Goal: Obtain resource: Obtain resource

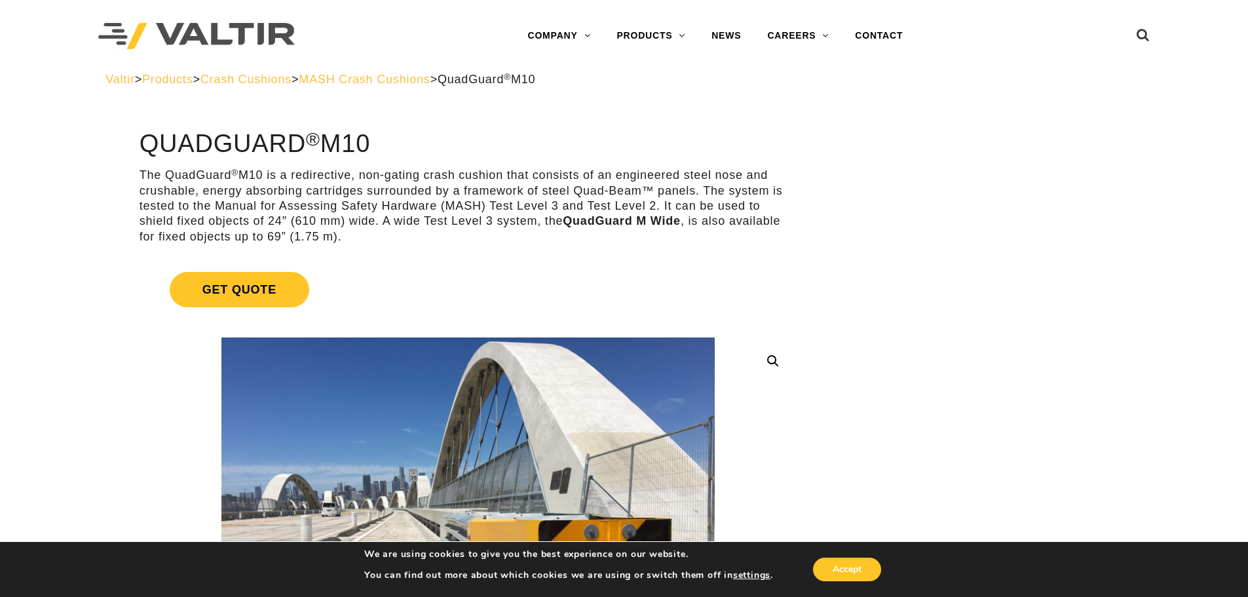
click at [685, 113] on link "CRASH CUSHIONS" at bounding box center [685, 115] width 164 height 26
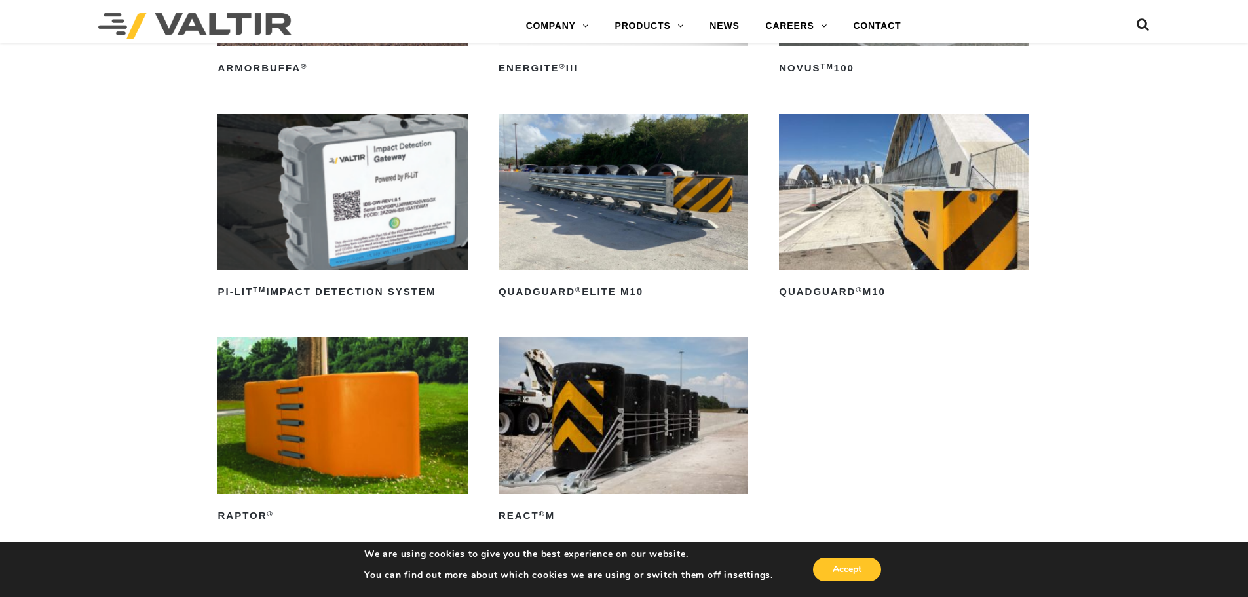
scroll to position [328, 0]
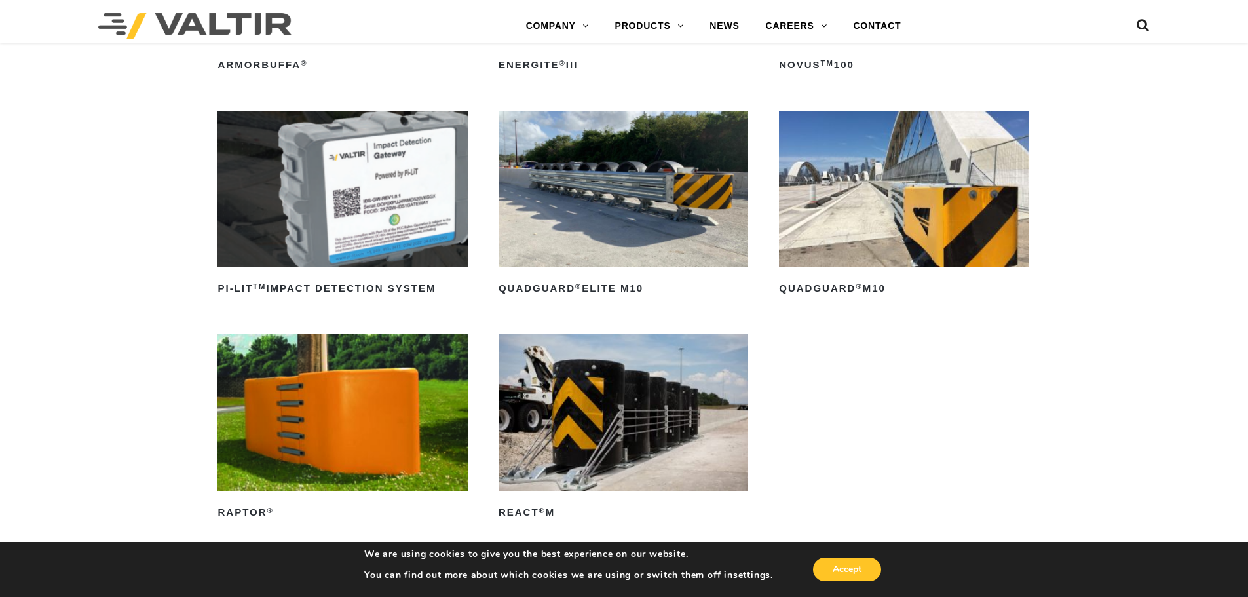
click at [873, 207] on img at bounding box center [904, 189] width 250 height 156
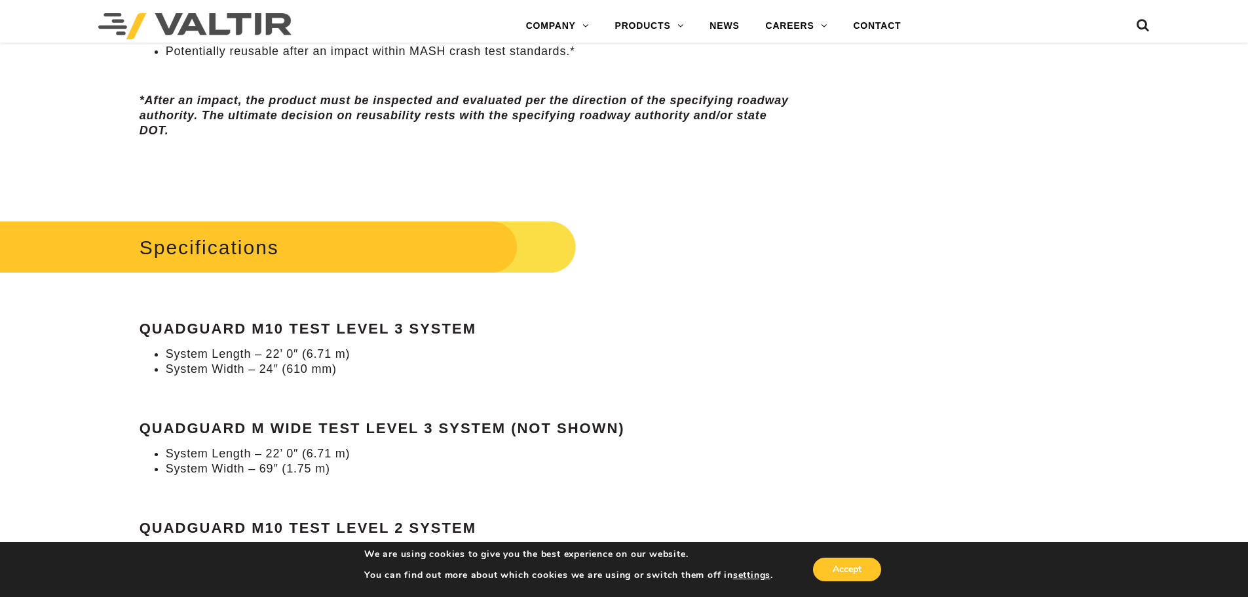
click at [240, 256] on h2 "Specifications" at bounding box center [264, 247] width 624 height 61
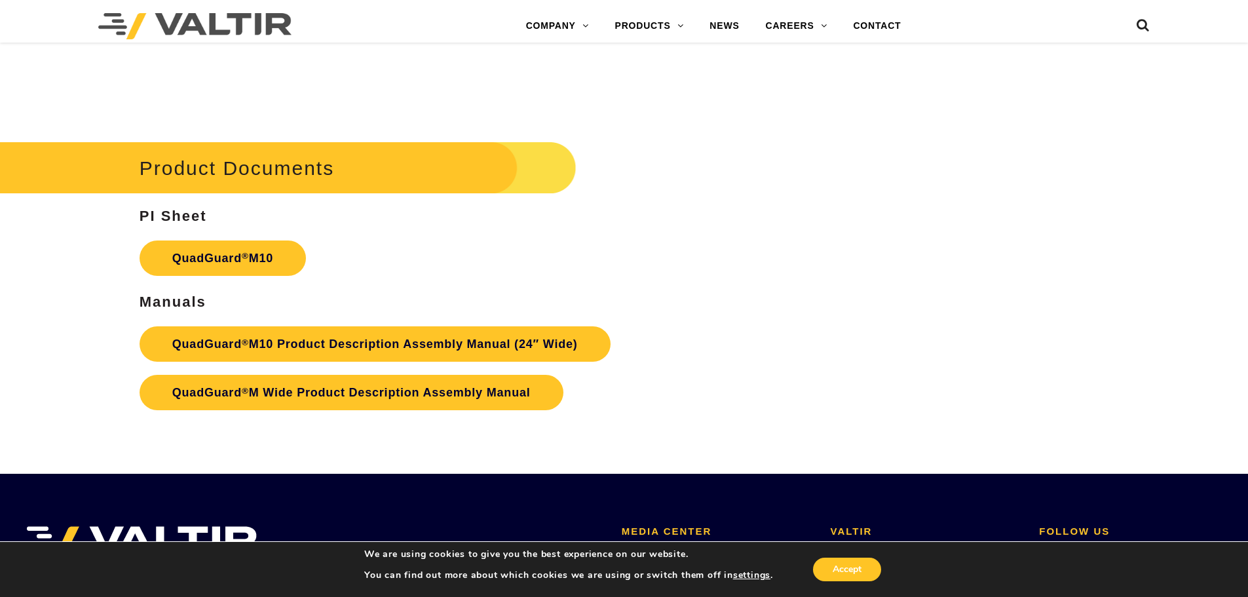
scroll to position [4848, 0]
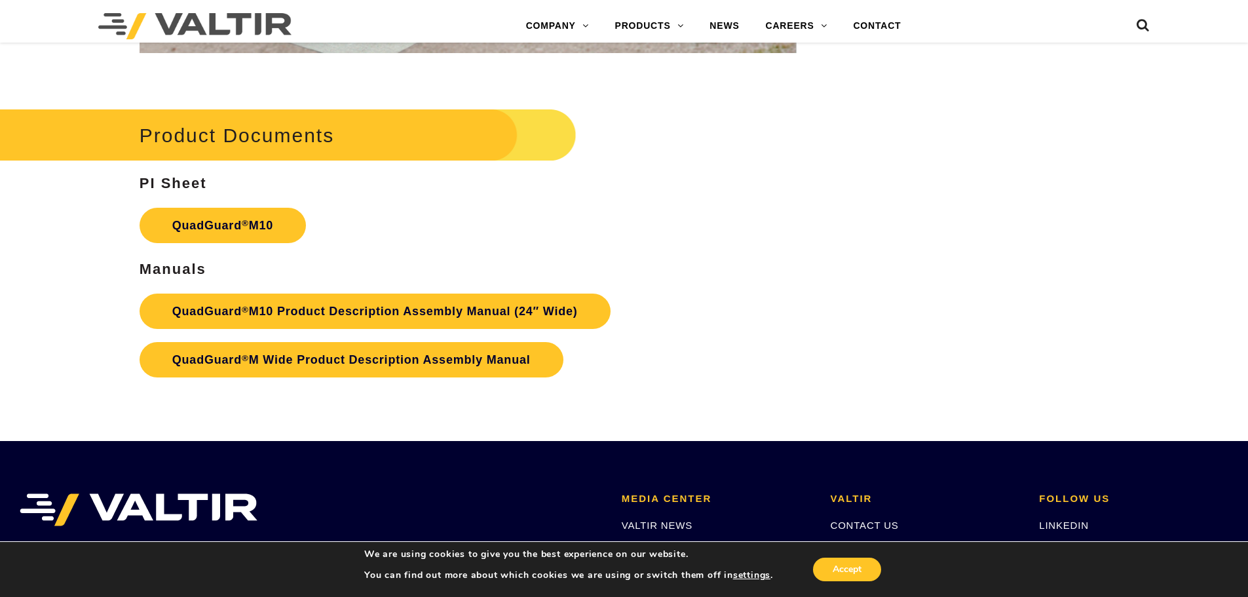
click at [416, 304] on link "QuadGuard ® M10 Product Description Assembly Manual (24″ Wide)" at bounding box center [375, 311] width 471 height 35
click at [214, 229] on link "QuadGuard ® M10" at bounding box center [223, 225] width 166 height 35
click at [269, 311] on link "QuadGuard ® M10 Product Description Assembly Manual (24″ Wide)" at bounding box center [375, 311] width 471 height 35
